Goal: Task Accomplishment & Management: Complete application form

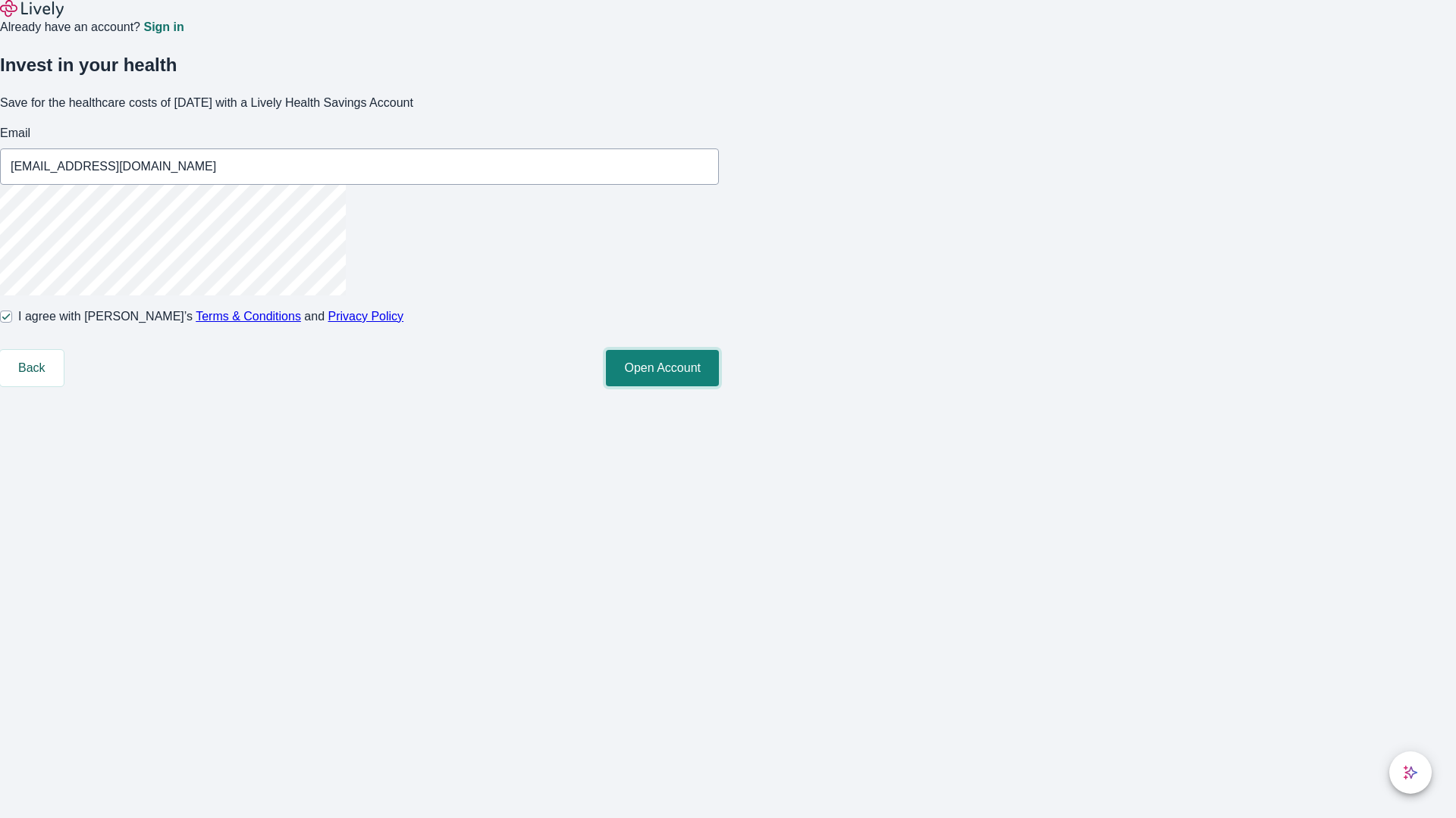
click at [719, 386] on button "Open Account" at bounding box center [662, 369] width 113 height 37
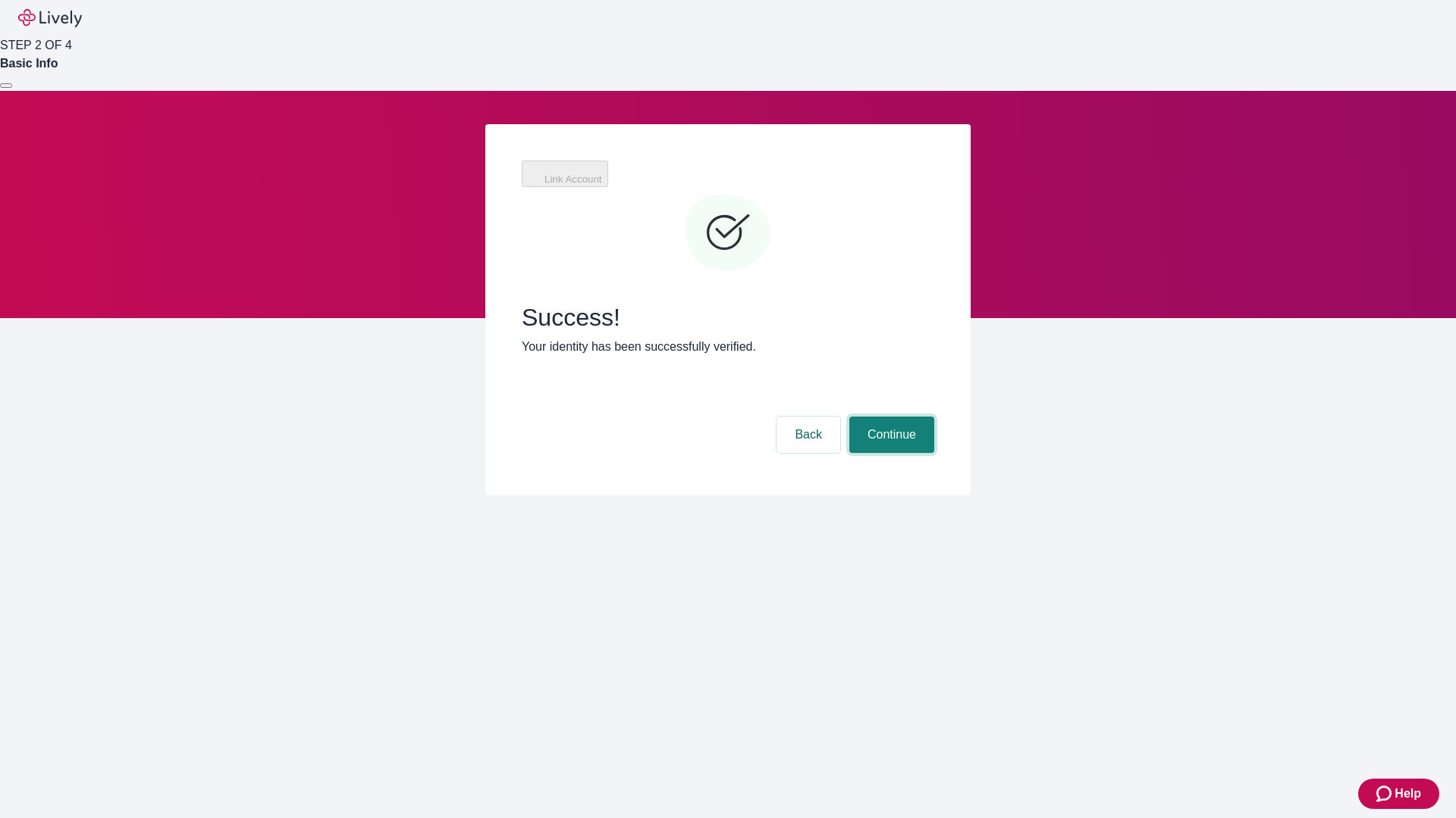
click at [889, 417] on button "Continue" at bounding box center [892, 435] width 85 height 37
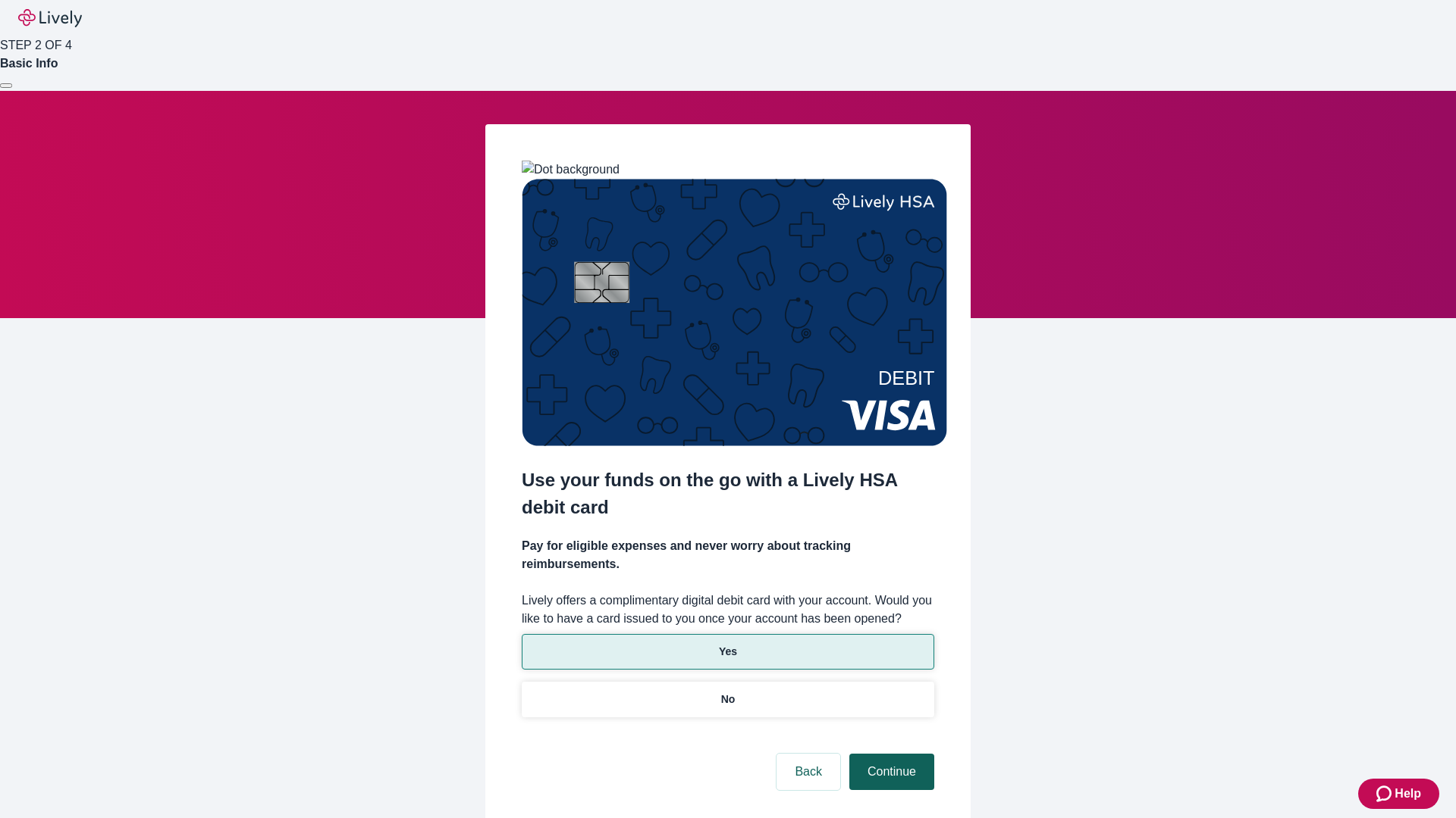
click at [727, 692] on p "No" at bounding box center [728, 700] width 14 height 16
click at [889, 754] on button "Continue" at bounding box center [892, 773] width 85 height 37
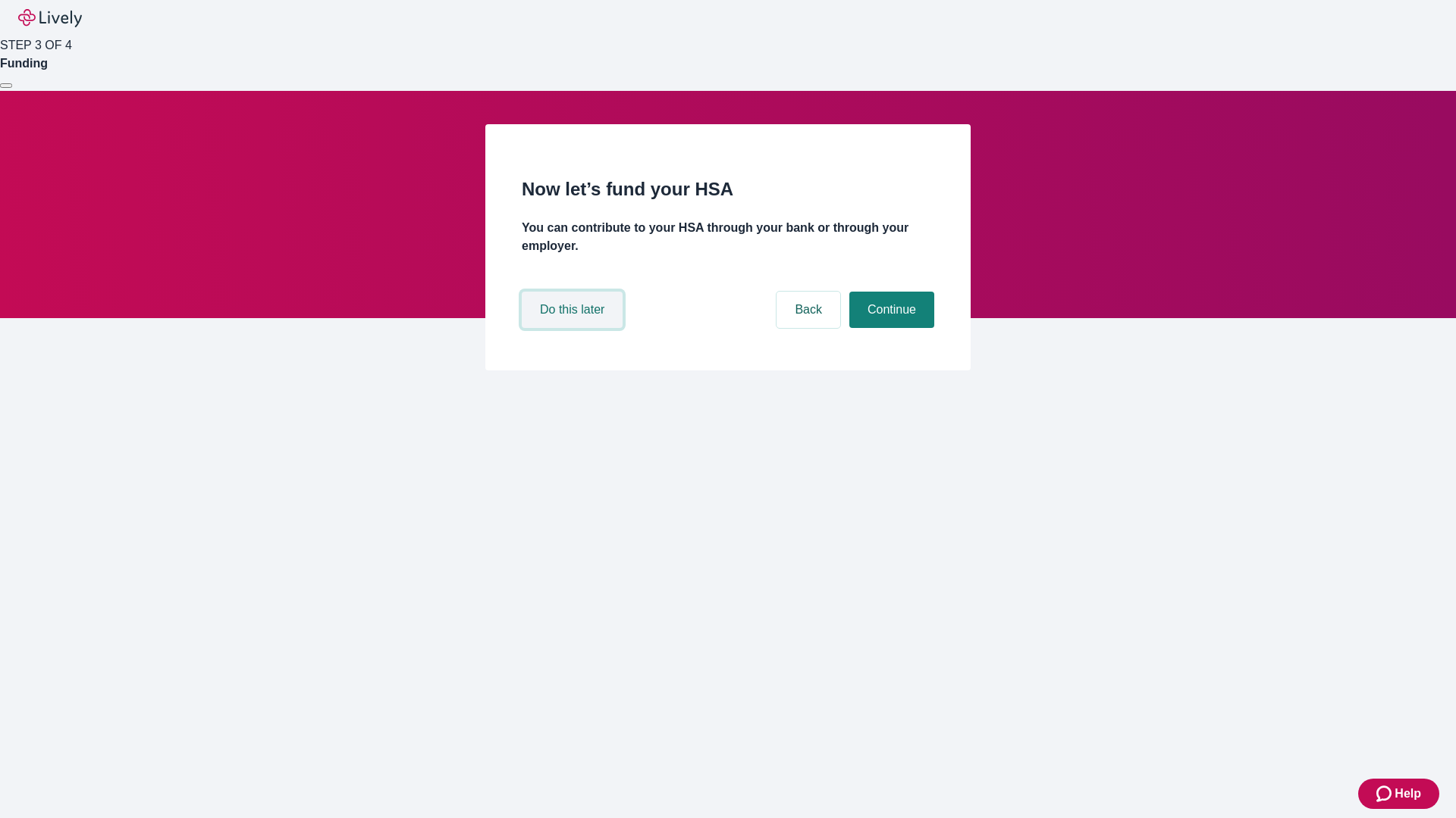
click at [574, 328] on button "Do this later" at bounding box center [572, 310] width 101 height 37
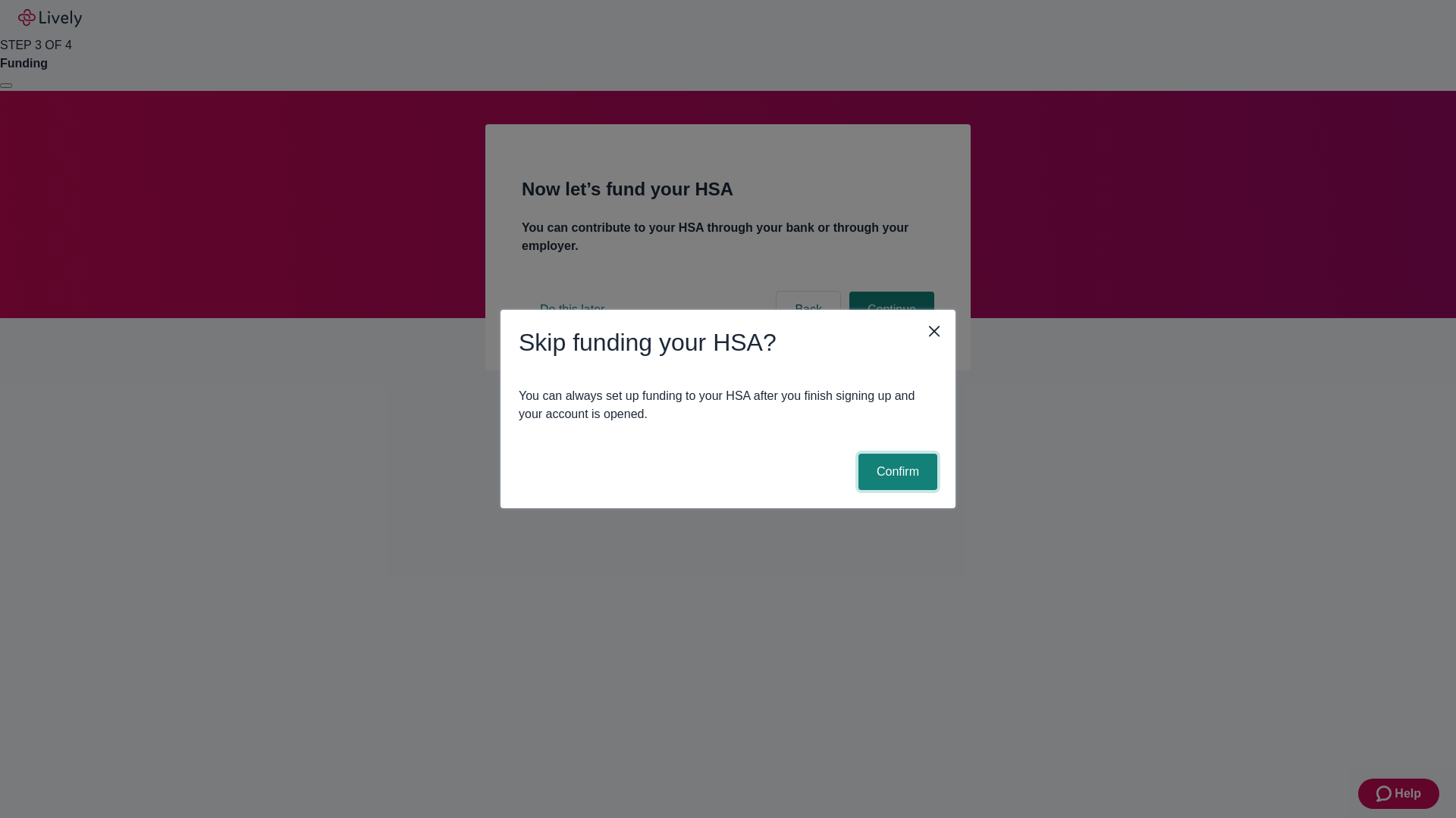
click at [896, 472] on button "Confirm" at bounding box center [897, 472] width 79 height 37
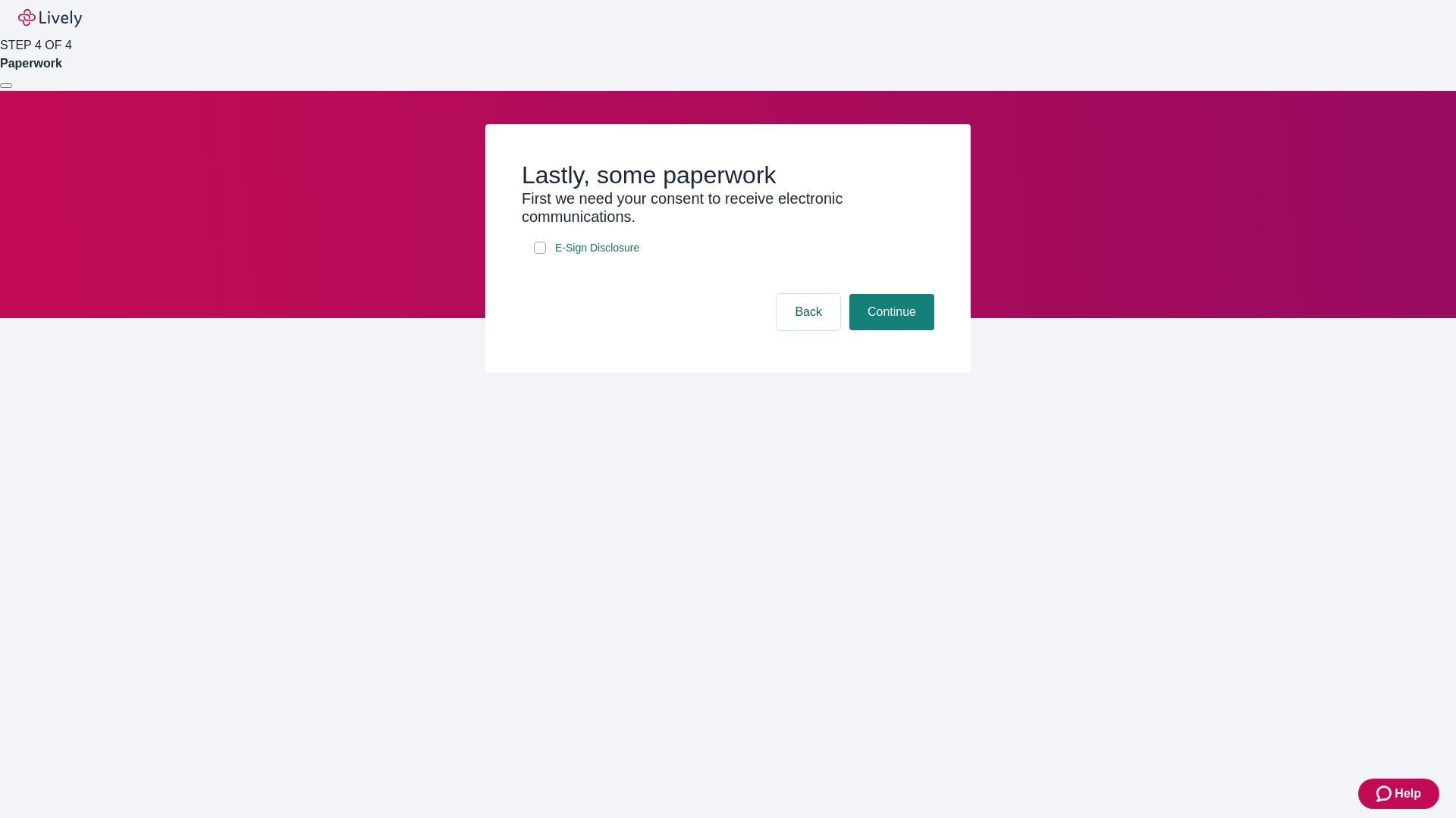
click at [540, 254] on input "E-Sign Disclosure" at bounding box center [540, 247] width 12 height 12
checkbox input "true"
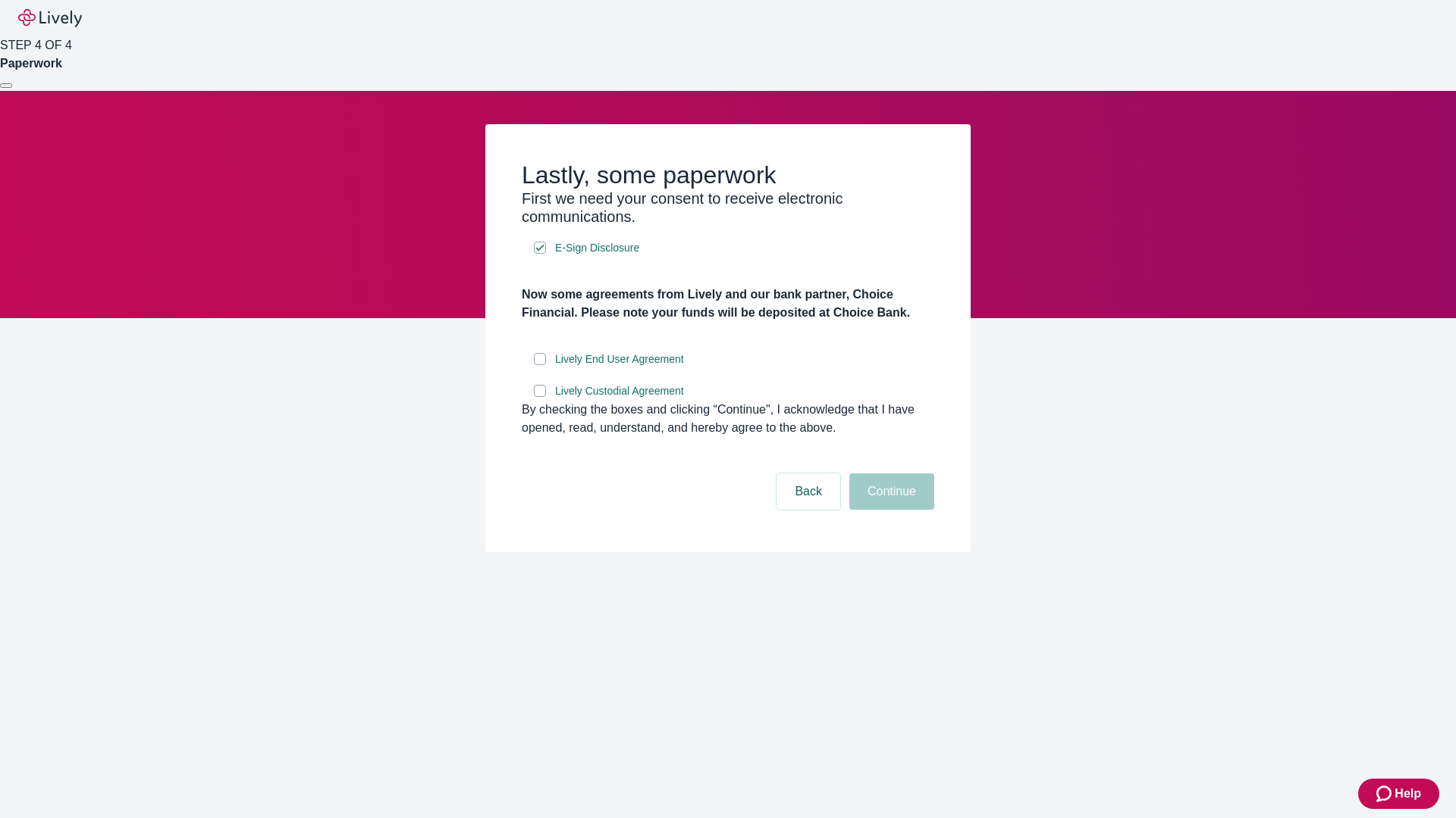
click at [540, 366] on input "Lively End User Agreement" at bounding box center [540, 358] width 12 height 12
checkbox input "true"
click at [540, 397] on input "Lively Custodial Agreement" at bounding box center [540, 390] width 12 height 12
checkbox input "true"
click at [889, 510] on button "Continue" at bounding box center [892, 492] width 85 height 37
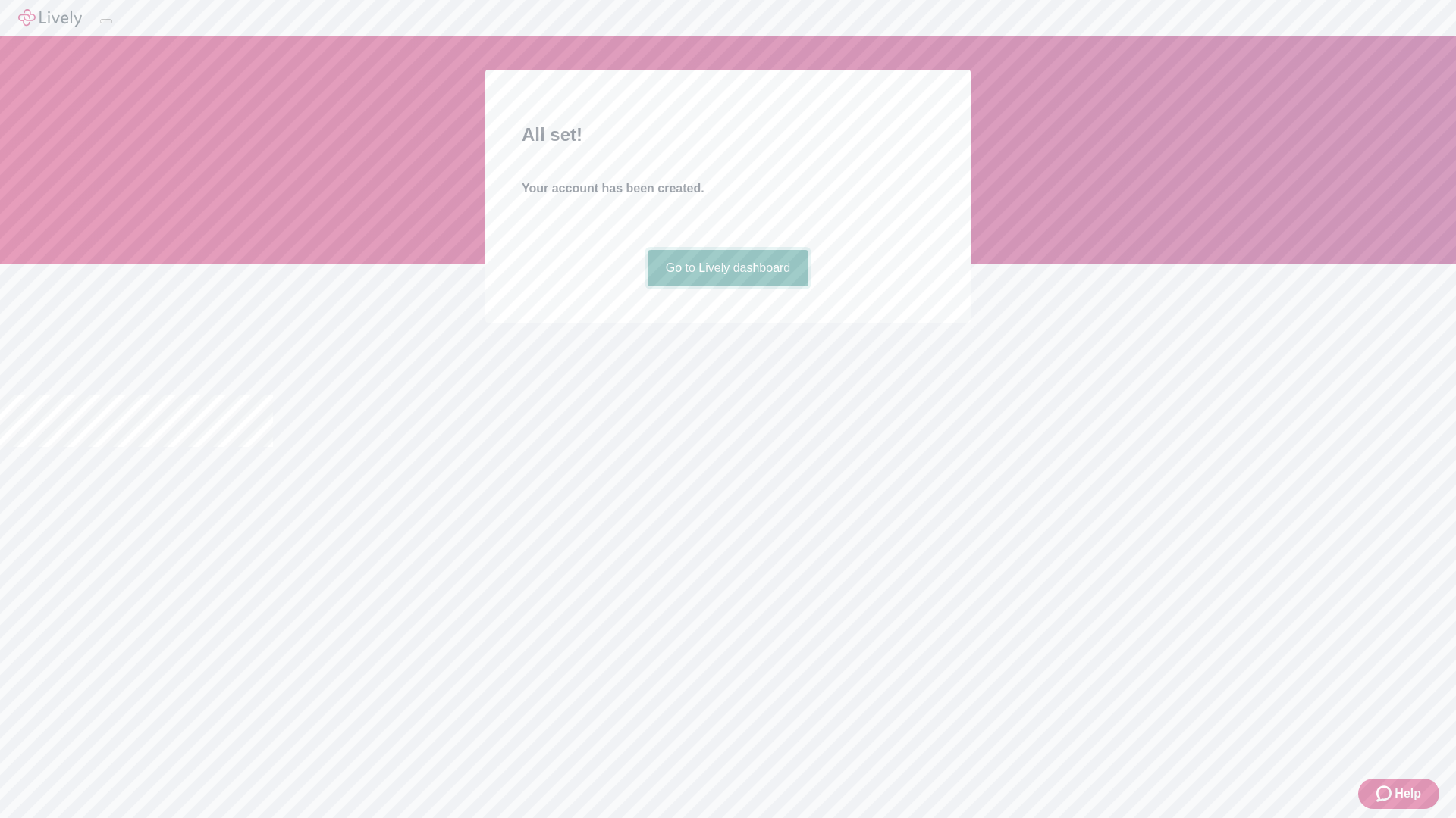
click at [727, 287] on link "Go to Lively dashboard" at bounding box center [728, 268] width 162 height 37
